Goal: Information Seeking & Learning: Learn about a topic

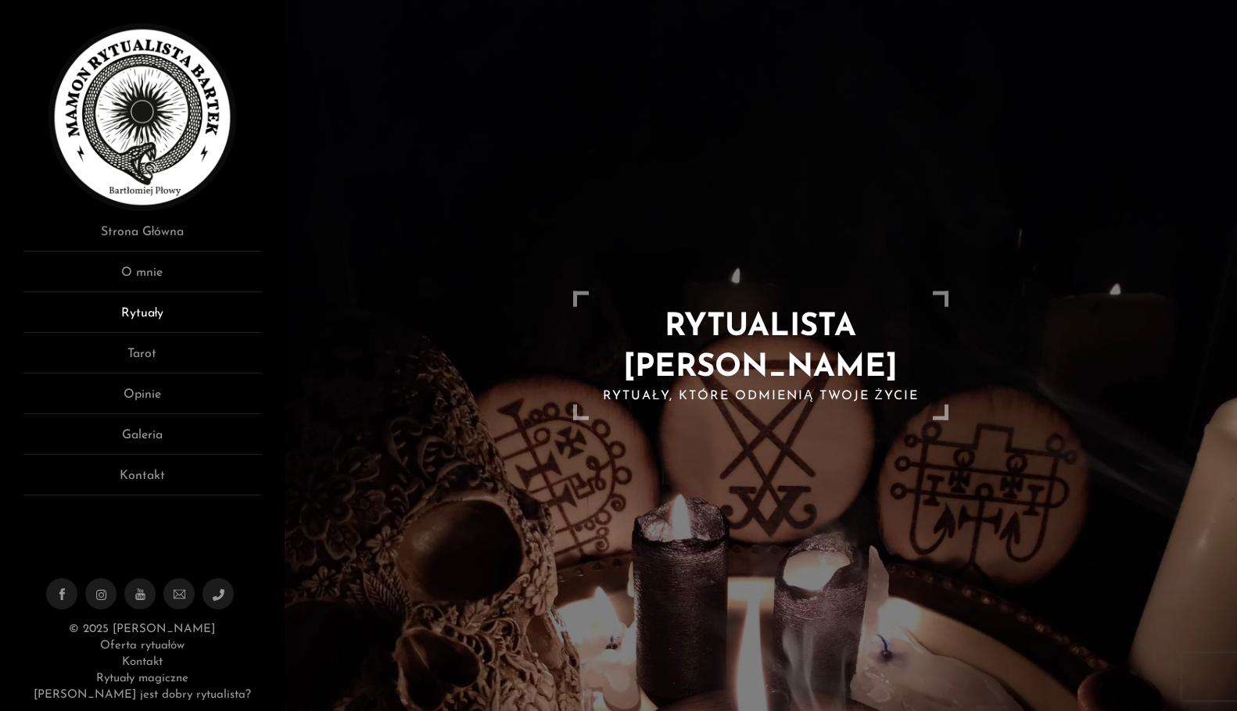
click at [142, 311] on link "Rytuały" at bounding box center [142, 318] width 238 height 29
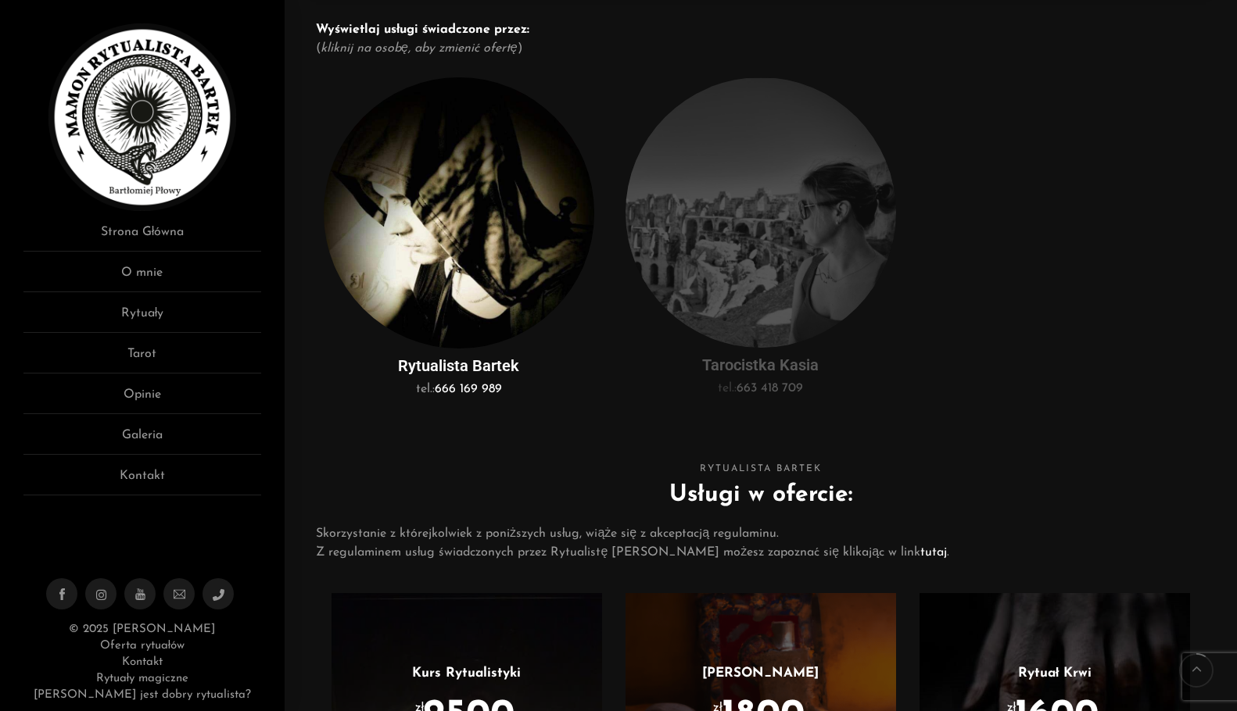
scroll to position [313, 0]
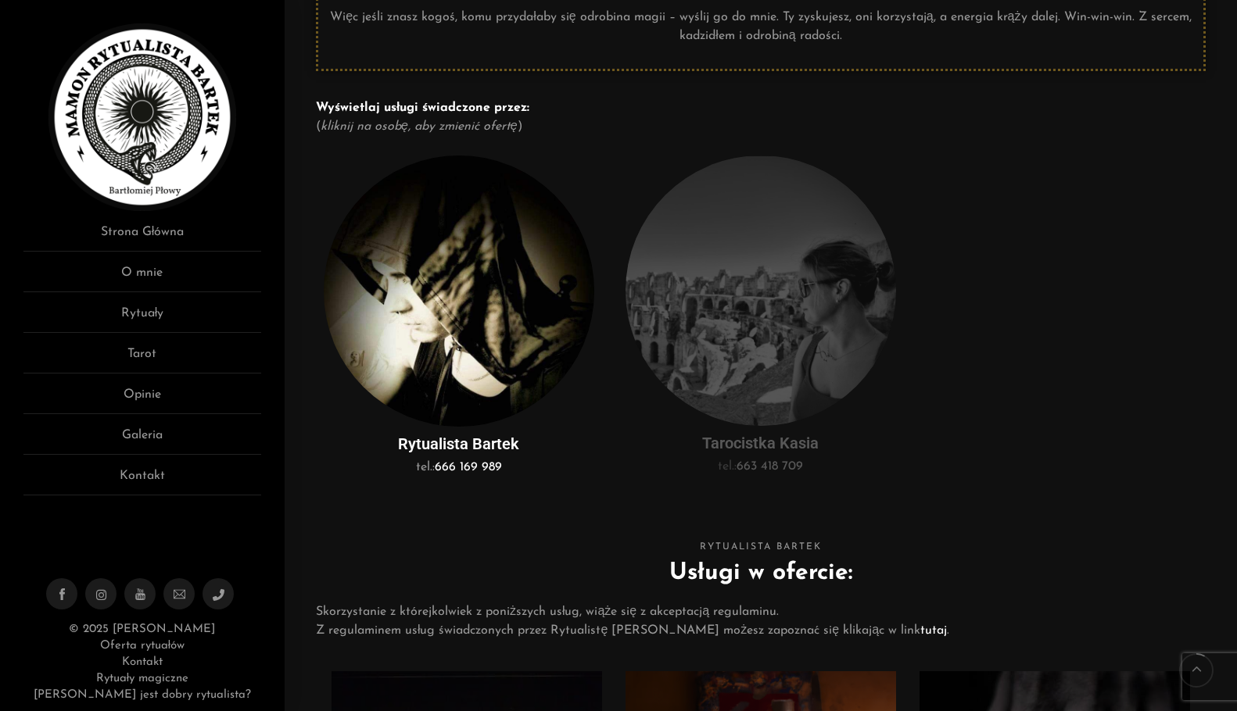
click at [603, 481] on div "Rytualista Bartek tel.: 666 169 989 Tarocistka Kasia tel.: 663 418 709" at bounding box center [761, 322] width 890 height 349
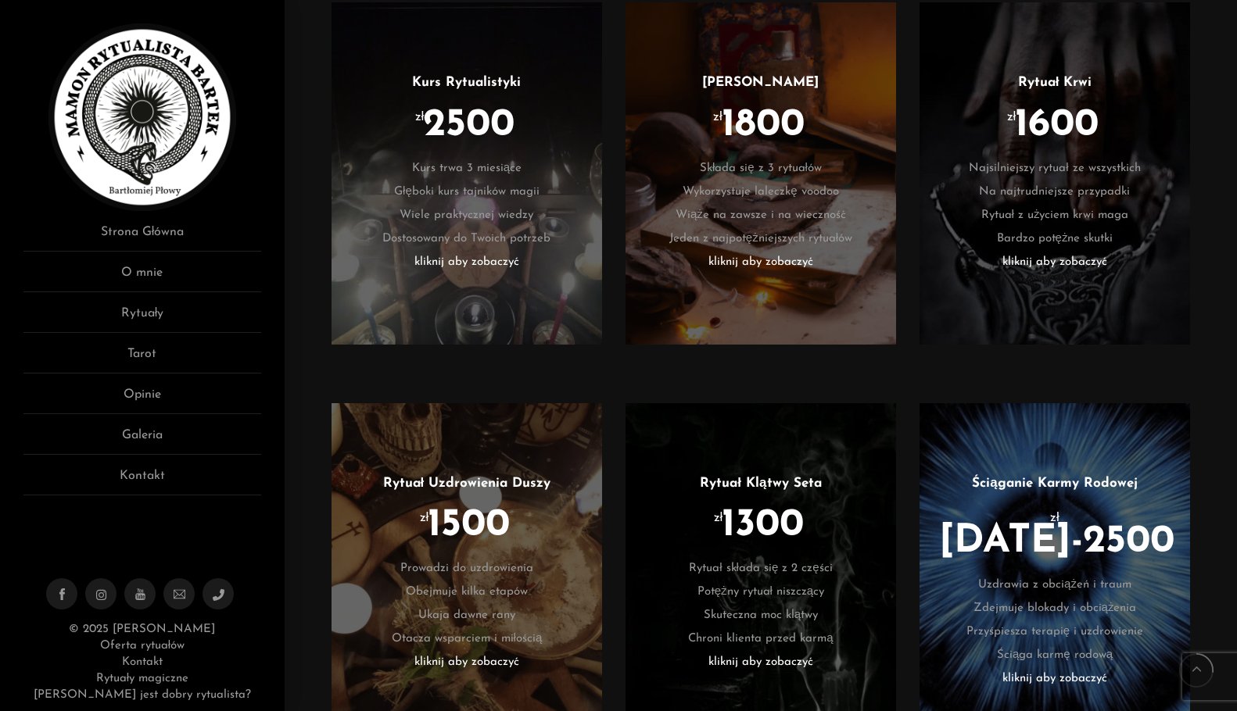
scroll to position [1016, 0]
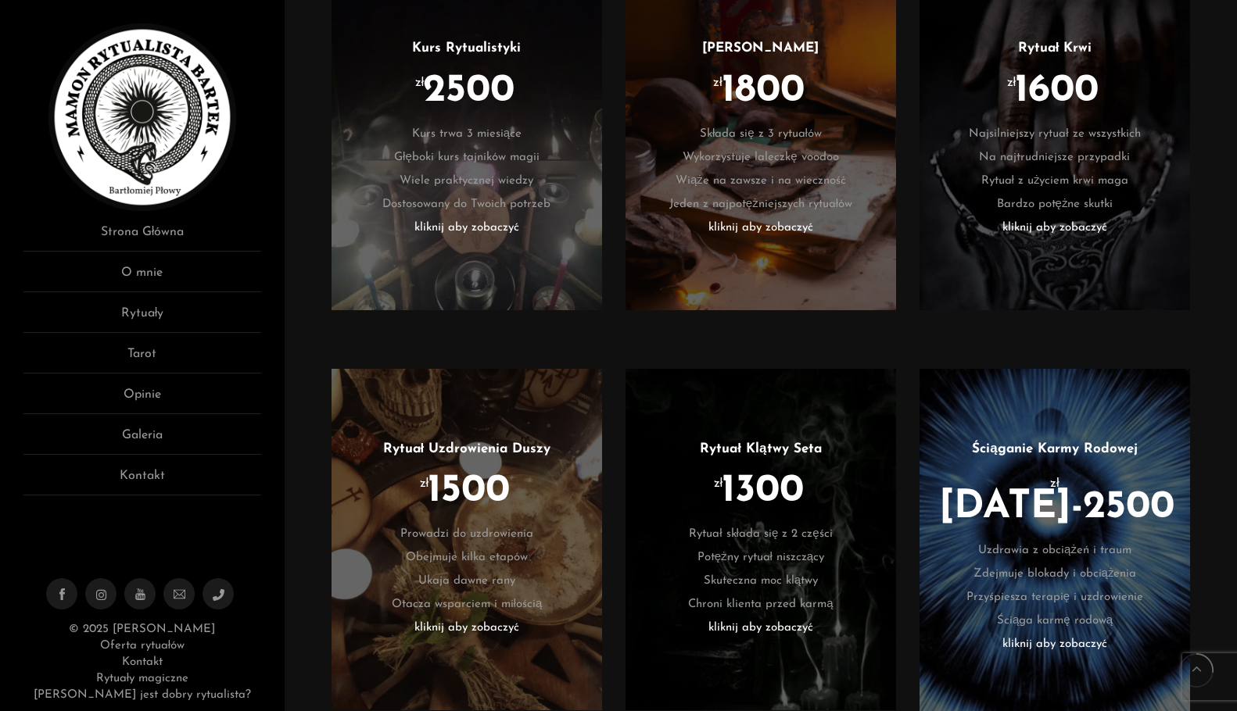
click at [327, 338] on div "Kurs Rytualistyki zł 2500 Kurs trwa 3 miesiące Głęboki kurs tajników magii Wiel…" at bounding box center [467, 150] width 286 height 381
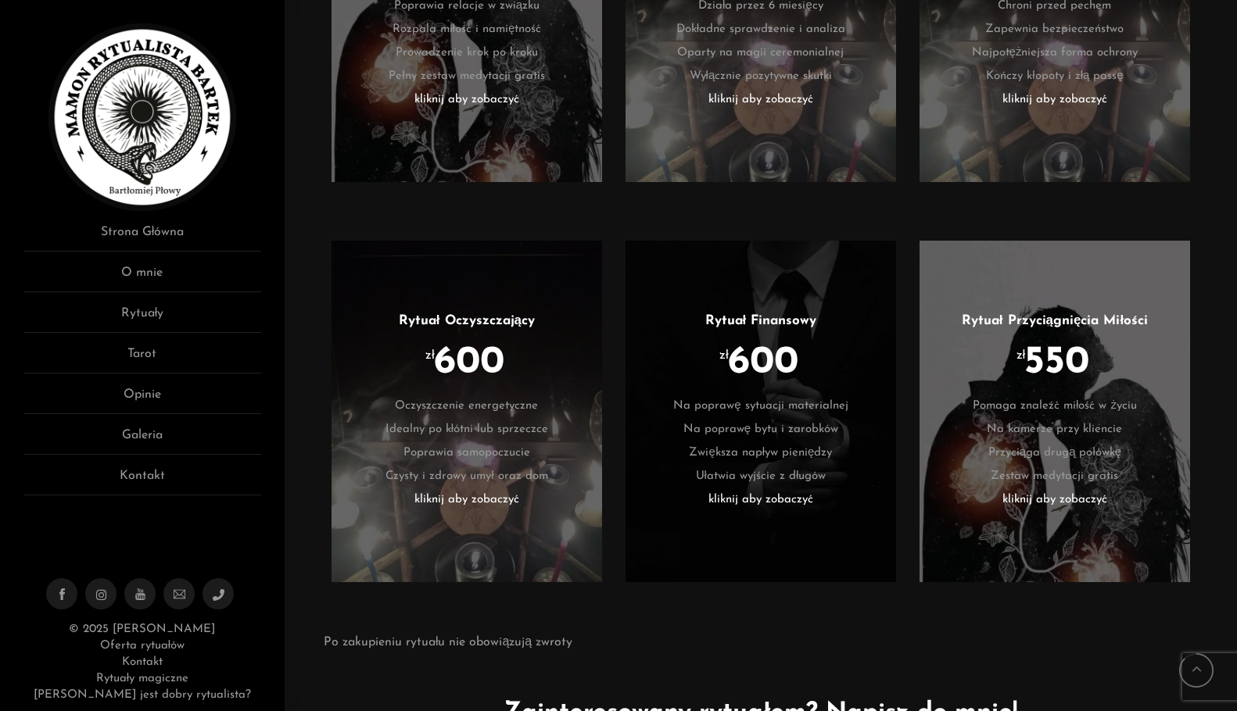
scroll to position [3283, 0]
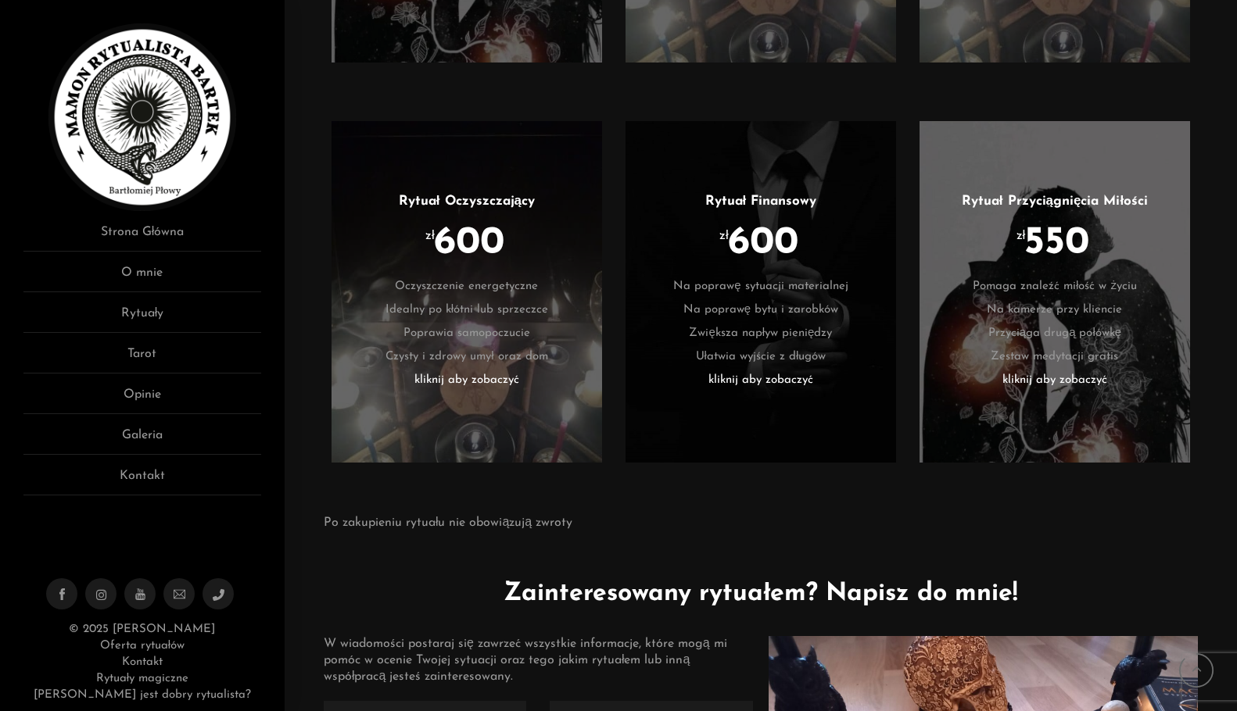
click at [329, 530] on div "Po zakupieniu rytuału nie obowiązują zwroty" at bounding box center [761, 529] width 890 height 46
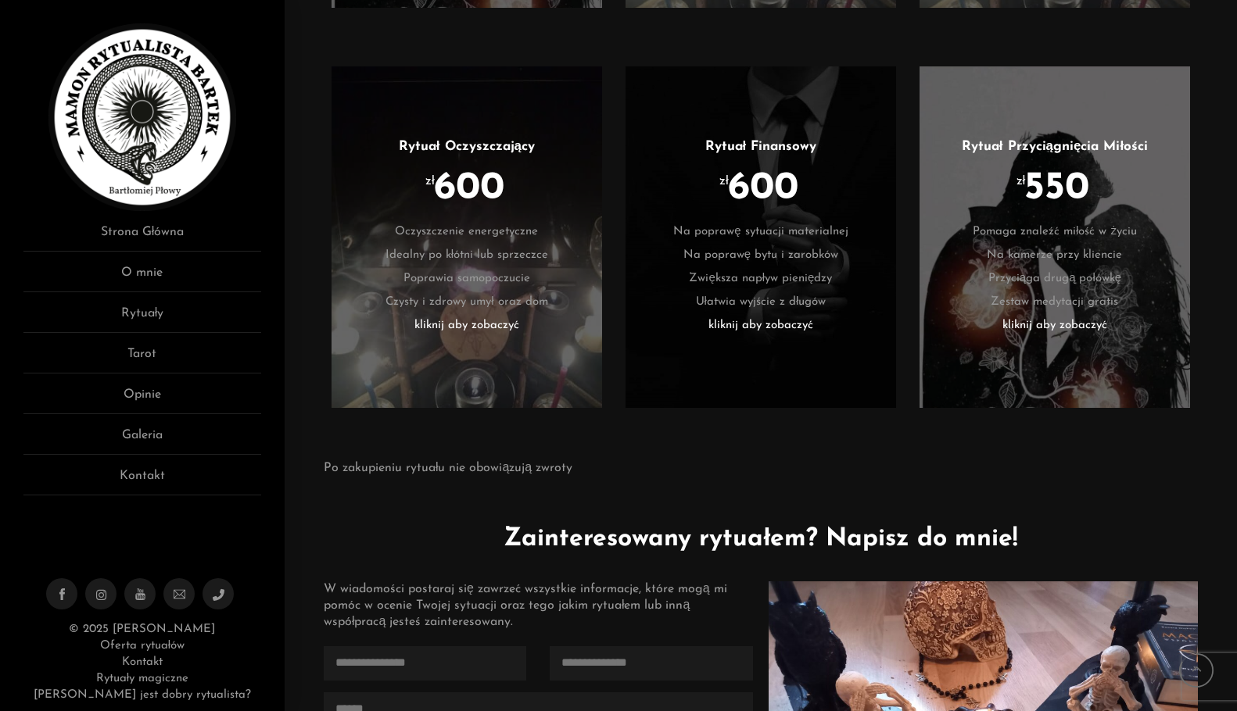
scroll to position [3362, 0]
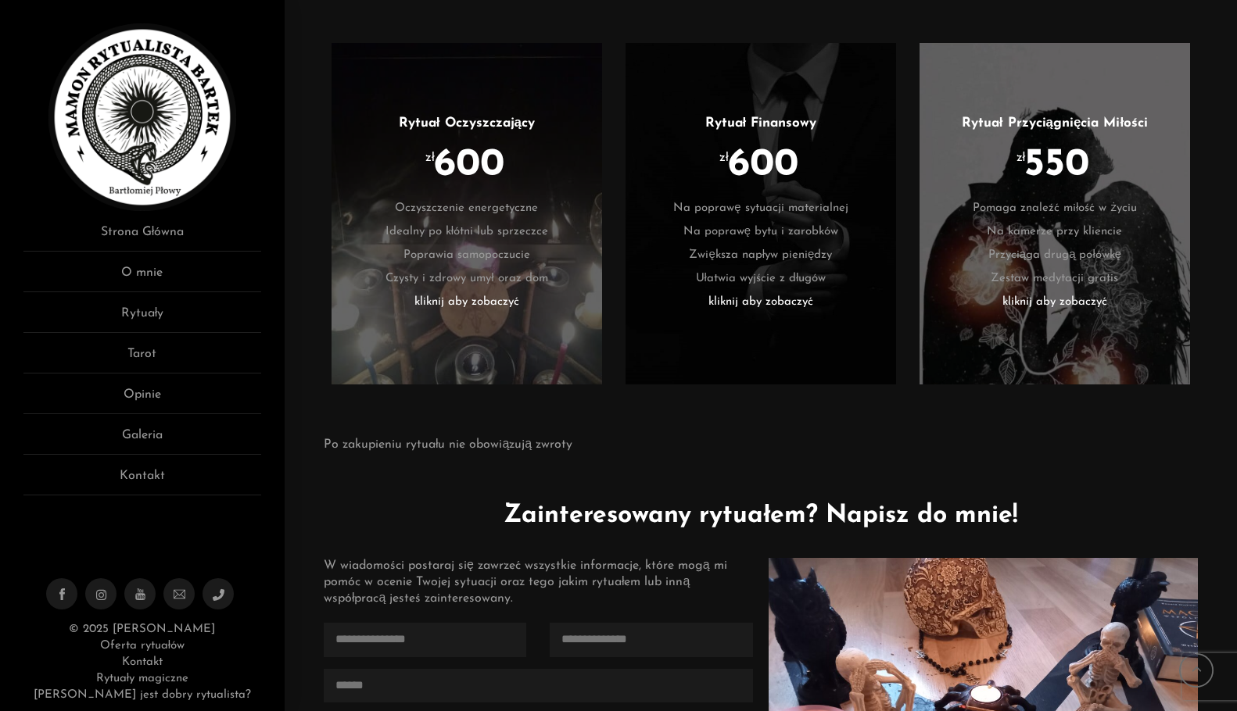
click at [324, 258] on div "Rytuał Oczyszczający zł 600 Oczyszczenie energetyczne Idealny po kłótni lub spr…" at bounding box center [467, 225] width 286 height 381
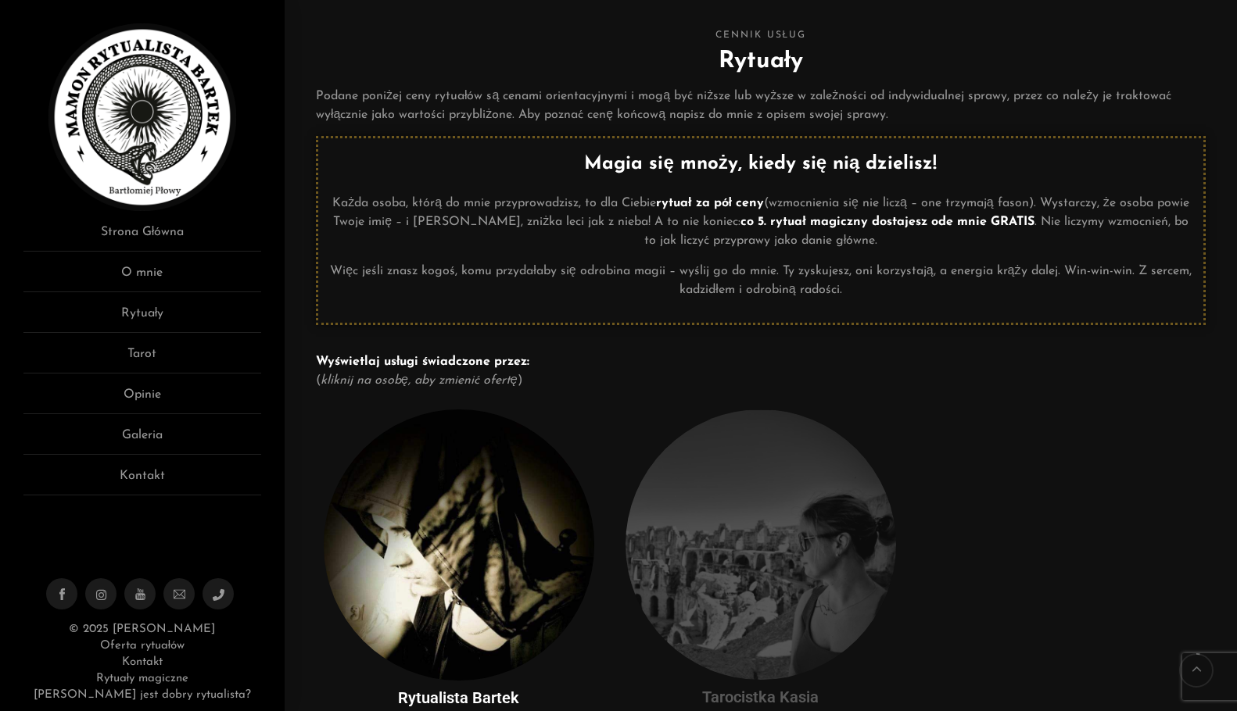
scroll to position [0, 0]
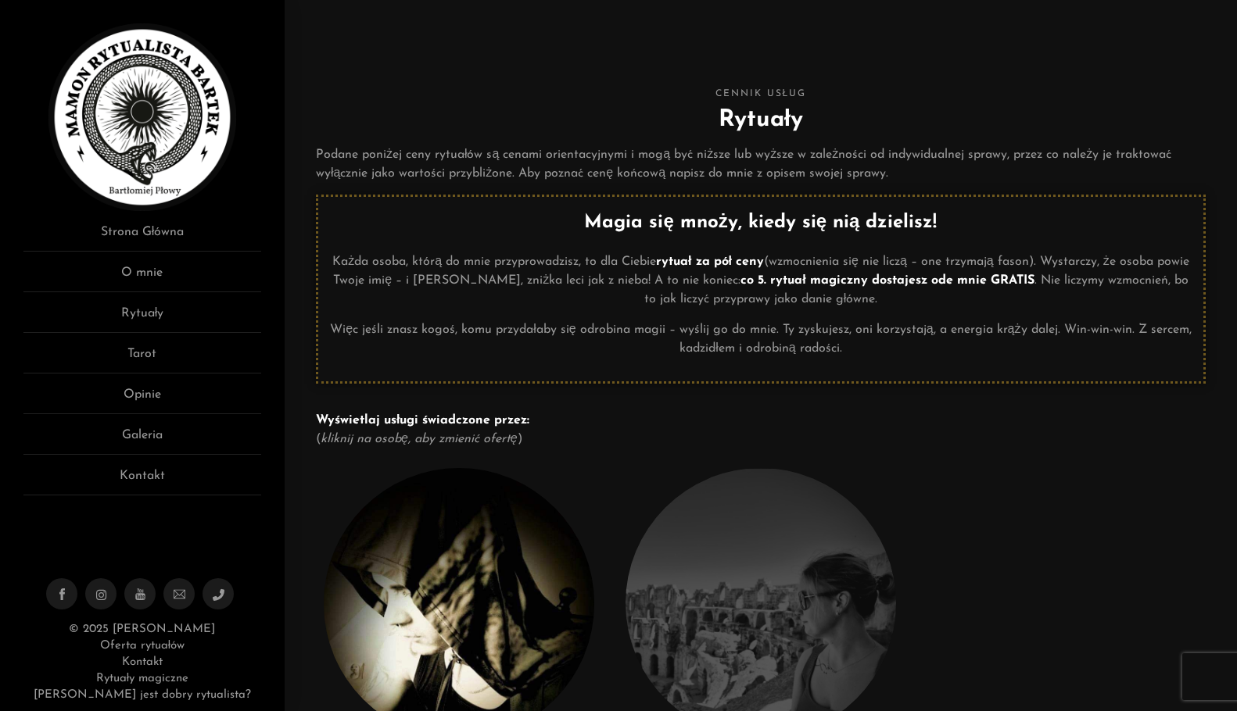
click at [192, 128] on img at bounding box center [142, 117] width 188 height 188
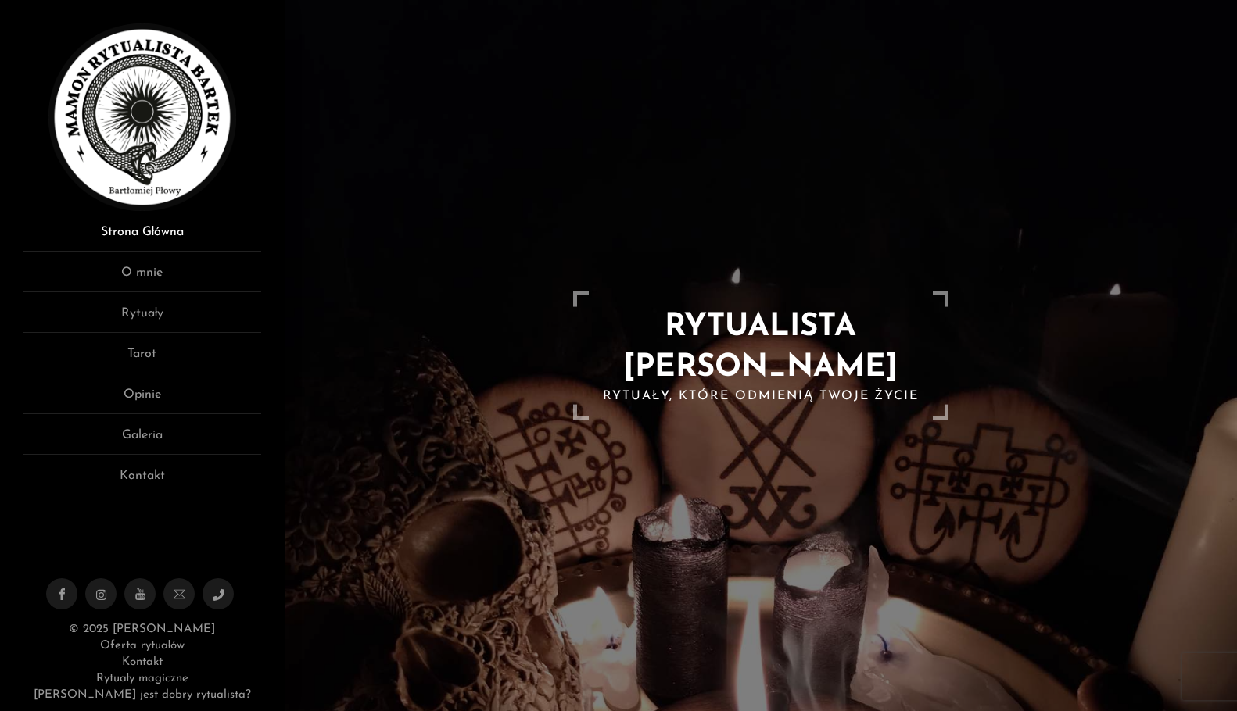
click at [143, 230] on link "Strona Główna" at bounding box center [142, 237] width 238 height 29
